Goal: Information Seeking & Learning: Learn about a topic

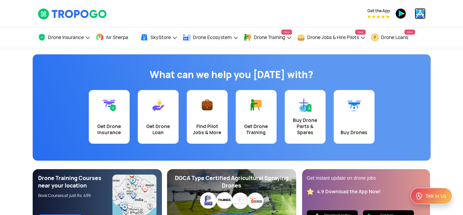
click at [416, 15] on img at bounding box center [419, 13] width 11 height 11
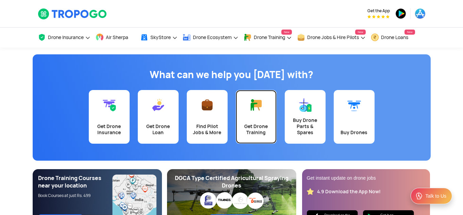
click at [242, 127] on div "Get Drone Training" at bounding box center [256, 129] width 33 height 12
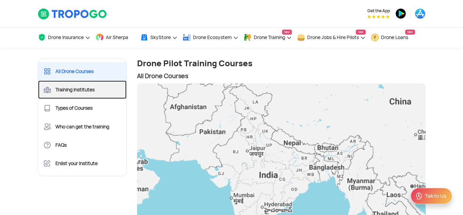
click at [96, 88] on link "Training Institutes" at bounding box center [82, 90] width 89 height 18
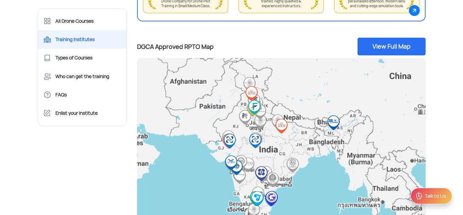
scroll to position [207, 0]
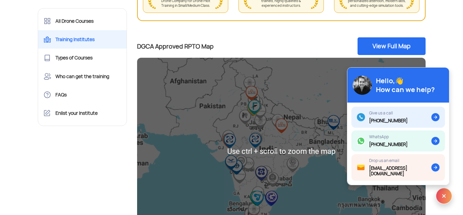
click at [244, 101] on img "Flapone Aviation" at bounding box center [254, 107] width 21 height 21
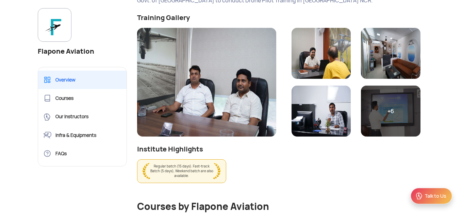
scroll to position [144, 0]
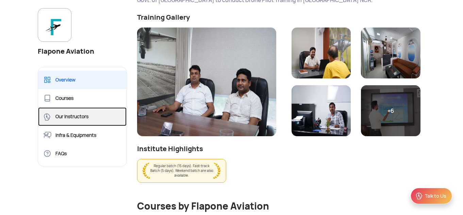
click at [71, 113] on link "Our Instructors" at bounding box center [82, 116] width 89 height 18
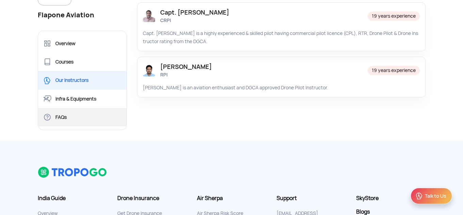
scroll to position [123, 0]
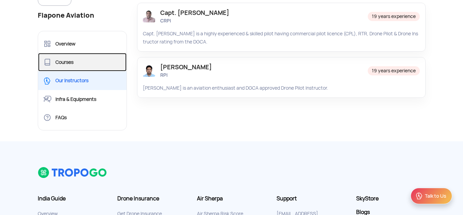
click at [75, 55] on link "Courses" at bounding box center [82, 62] width 89 height 18
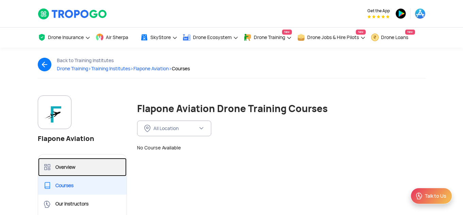
click at [61, 168] on link "Overview" at bounding box center [82, 167] width 89 height 18
